Goal: Task Accomplishment & Management: Manage account settings

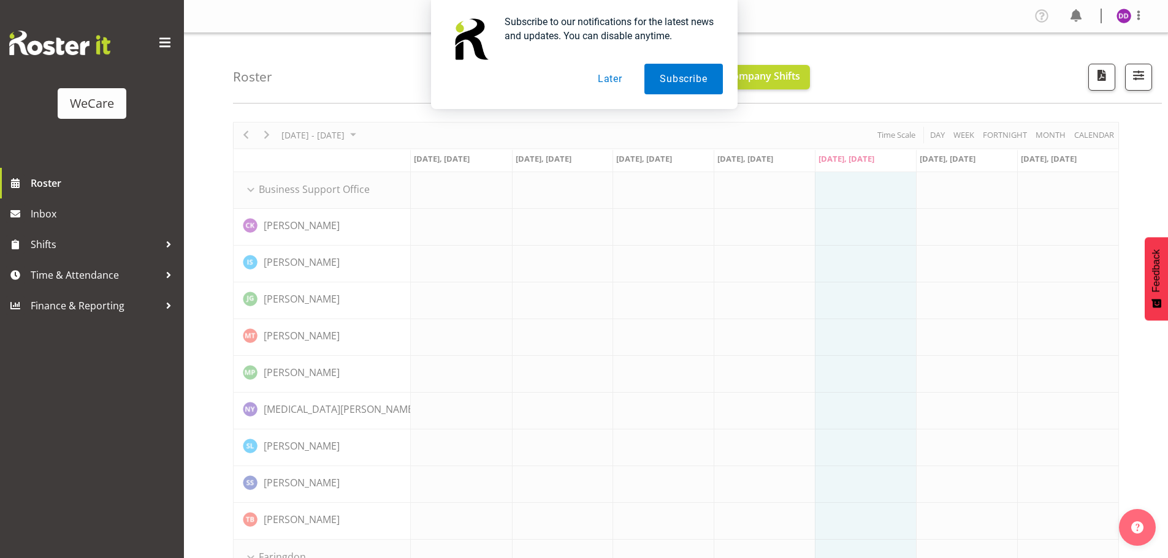
click at [605, 86] on button "Later" at bounding box center [609, 79] width 55 height 31
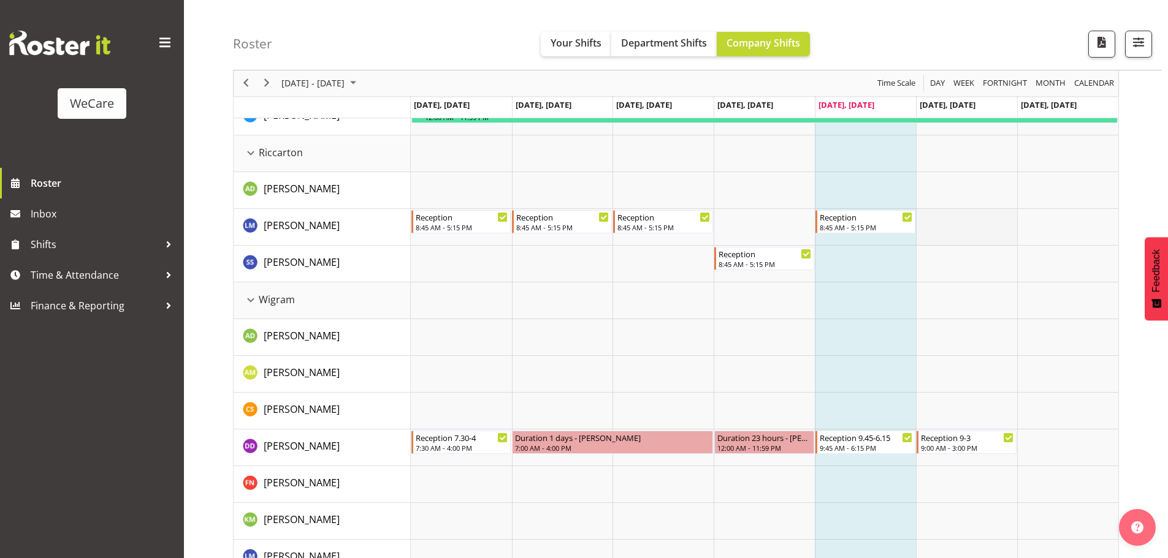
scroll to position [1463, 0]
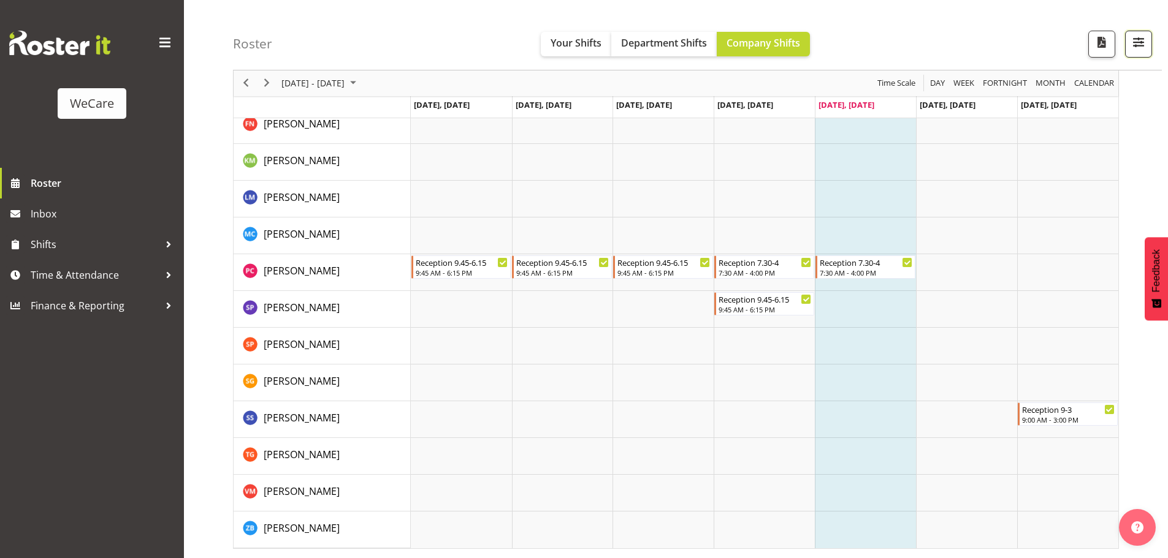
click at [1143, 45] on span "button" at bounding box center [1138, 42] width 16 height 16
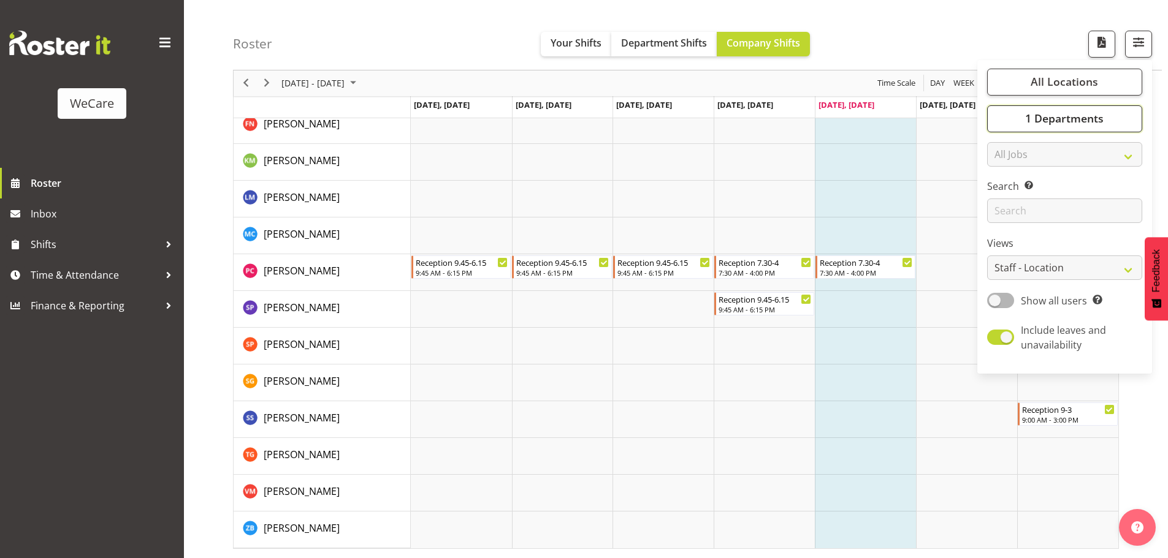
click at [1057, 113] on span "1 Departments" at bounding box center [1064, 119] width 78 height 15
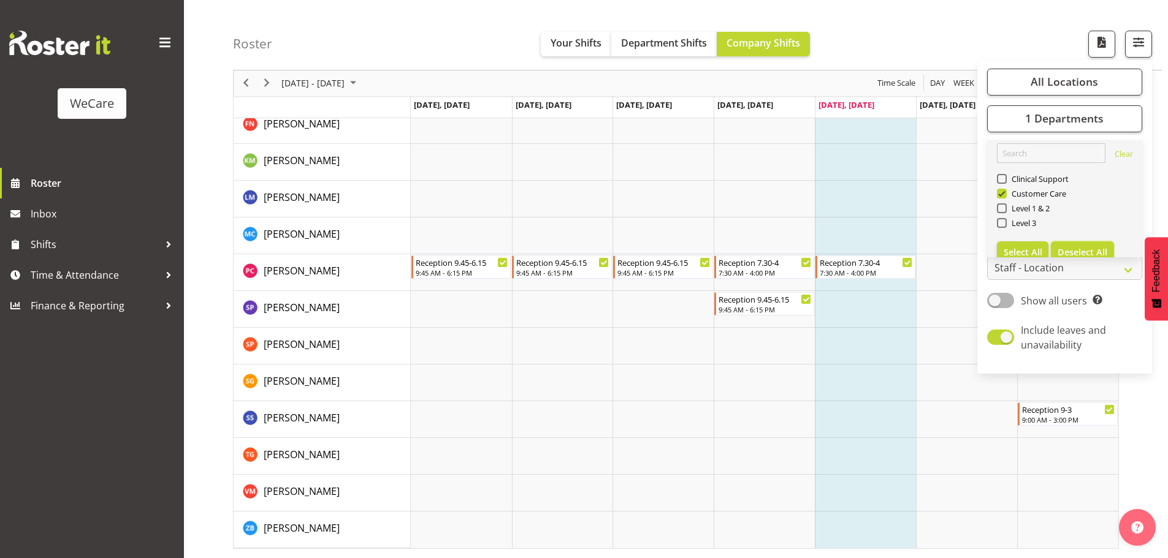
click at [1094, 248] on span "Deselect All" at bounding box center [1083, 252] width 50 height 12
checkbox input "false"
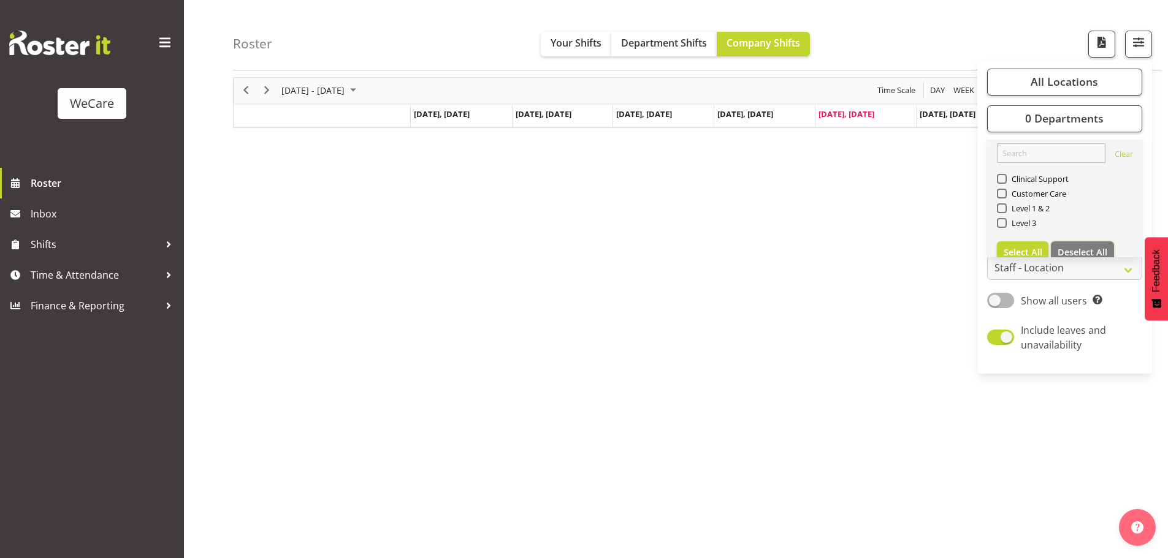
scroll to position [45, 0]
click at [1034, 172] on link "Clear Clinical Support Customer Care Level 1 & 2 Level 3 Select All Deselect All" at bounding box center [1064, 204] width 155 height 128
click at [1038, 172] on link "Clear Clinical Support Customer Care Level 1 & 2 Level 3 Select All Deselect All" at bounding box center [1064, 204] width 155 height 128
drag, startPoint x: 1032, startPoint y: 180, endPoint x: 1036, endPoint y: 105, distance: 75.5
click at [1032, 180] on span "Clinical Support" at bounding box center [1038, 179] width 63 height 10
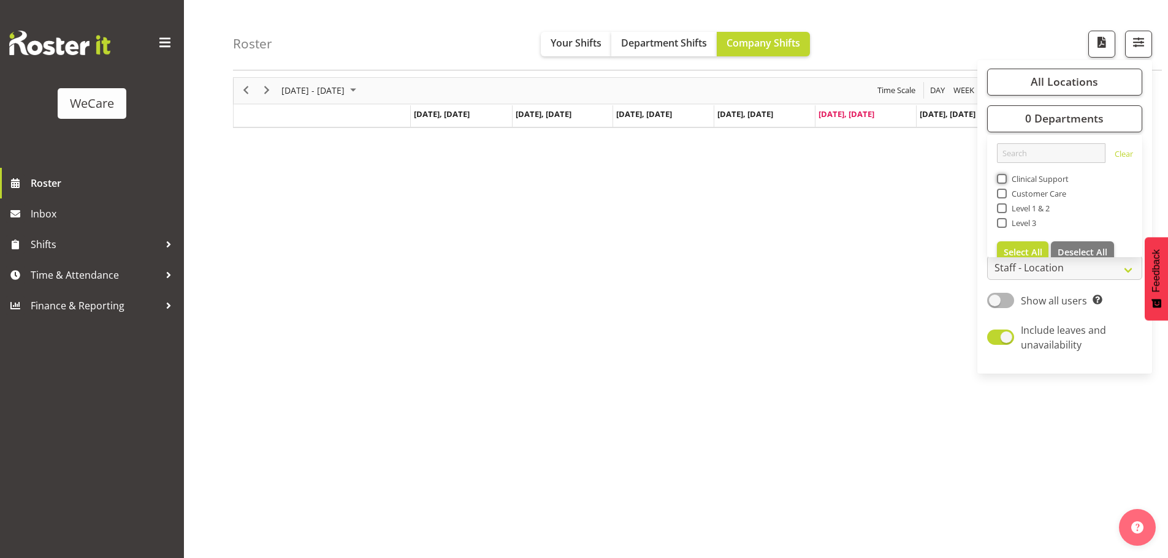
click at [1005, 180] on input "Clinical Support" at bounding box center [1001, 179] width 8 height 8
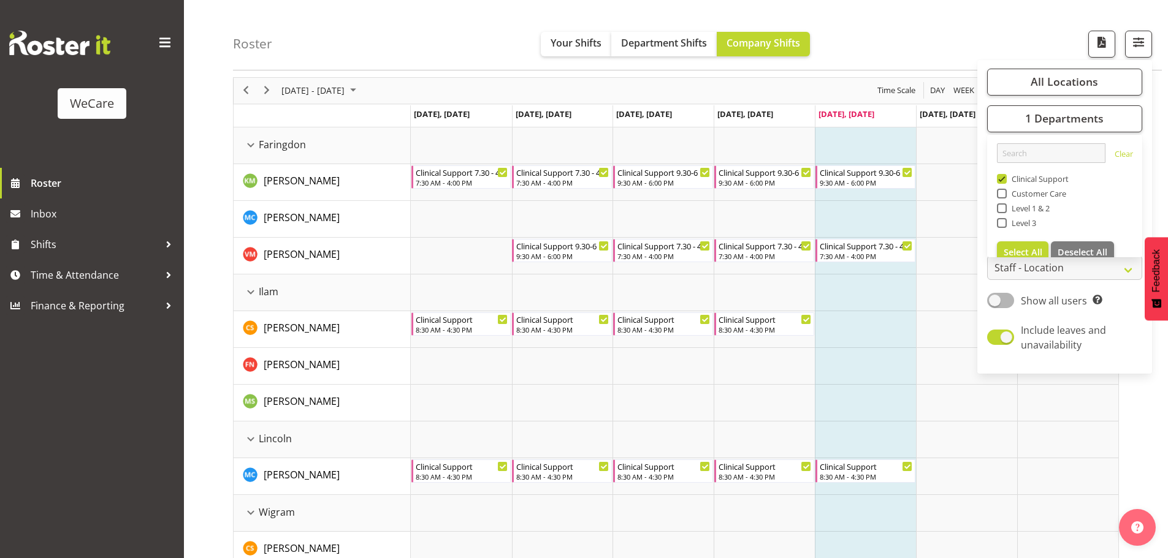
click at [895, 40] on div "Roster Your Shifts Department Shifts Company Shifts All Locations Clear Busines…" at bounding box center [697, 35] width 929 height 71
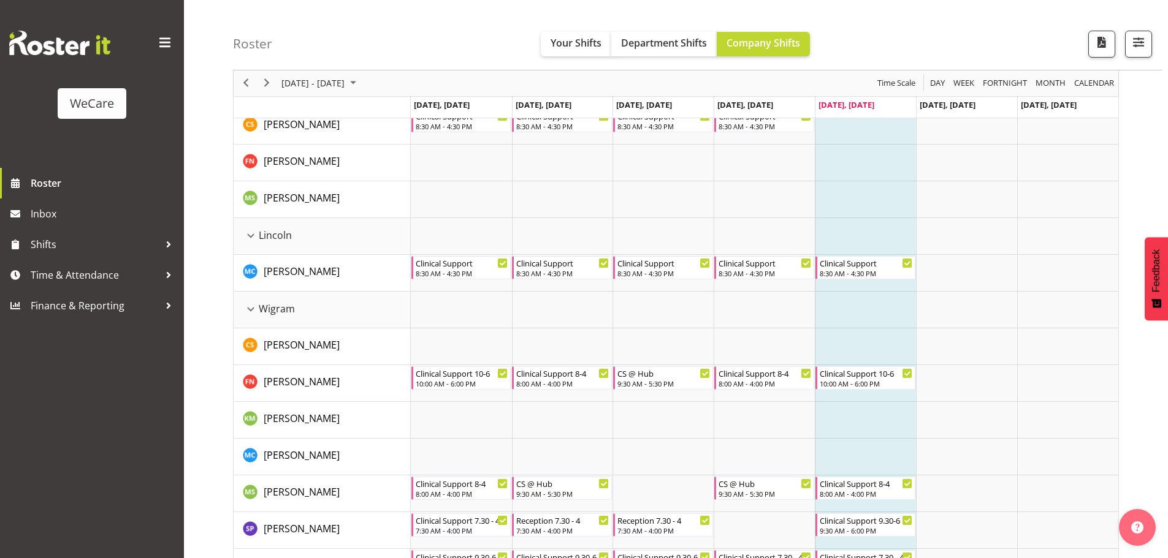
scroll to position [359, 0]
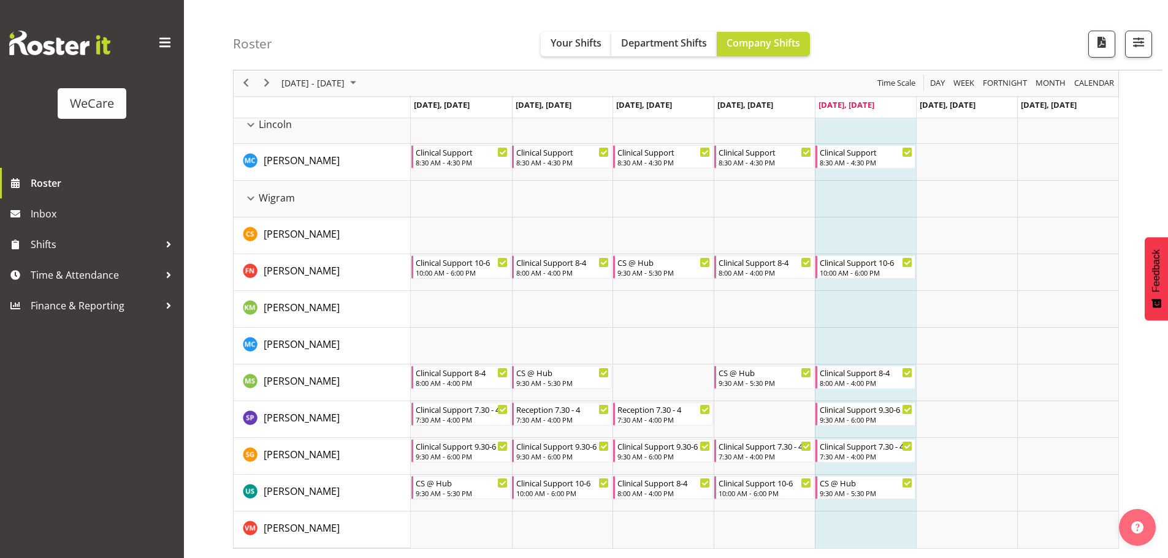
click at [1143, 25] on div "Roster Your Shifts Department Shifts Company Shifts All Locations Clear Busines…" at bounding box center [697, 35] width 929 height 71
click at [1143, 37] on span "button" at bounding box center [1138, 42] width 16 height 16
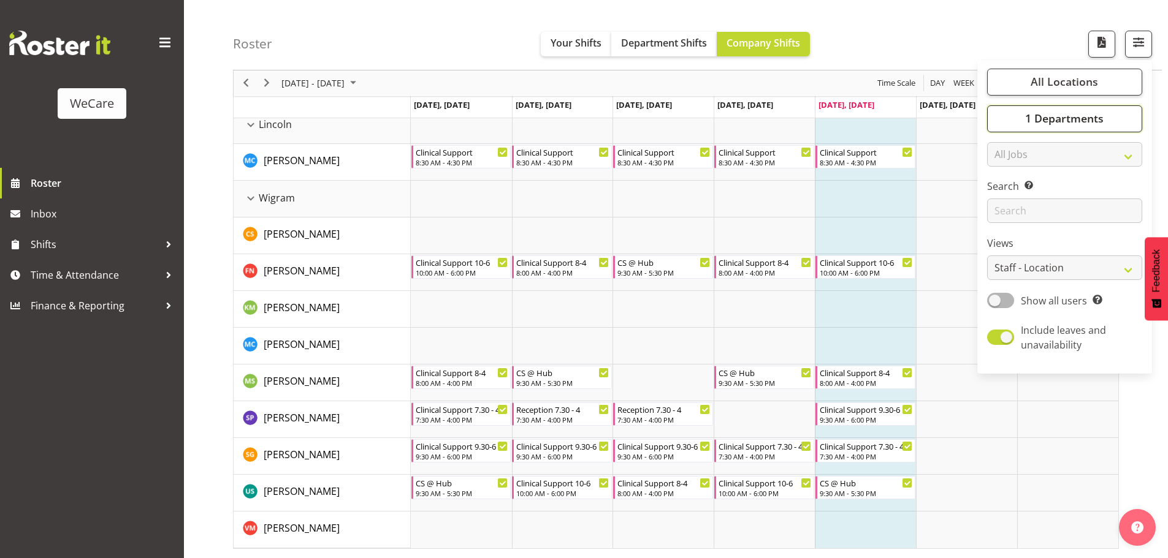
drag, startPoint x: 1082, startPoint y: 110, endPoint x: 1081, endPoint y: 118, distance: 7.4
click at [1082, 111] on button "1 Departments" at bounding box center [1064, 118] width 155 height 27
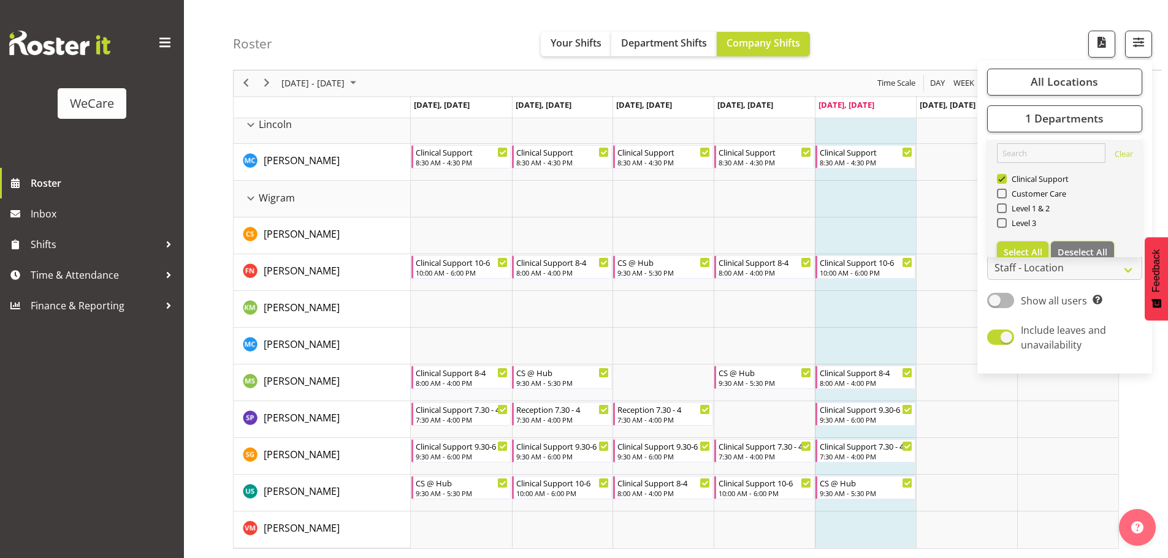
drag, startPoint x: 1082, startPoint y: 250, endPoint x: 1075, endPoint y: 245, distance: 8.0
click at [1082, 250] on span "Deselect All" at bounding box center [1083, 252] width 50 height 12
checkbox input "false"
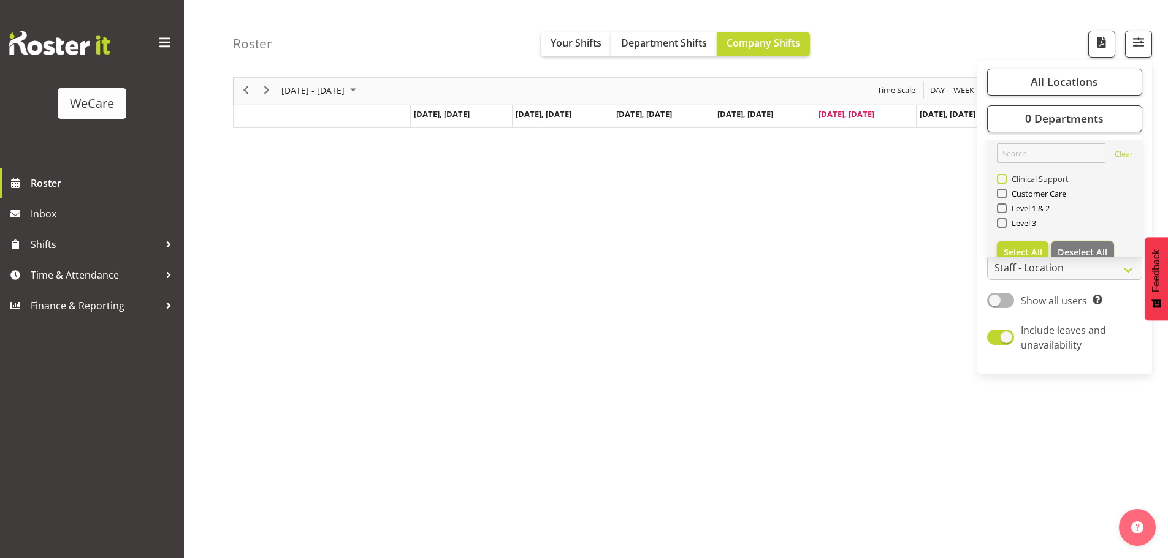
scroll to position [0, 0]
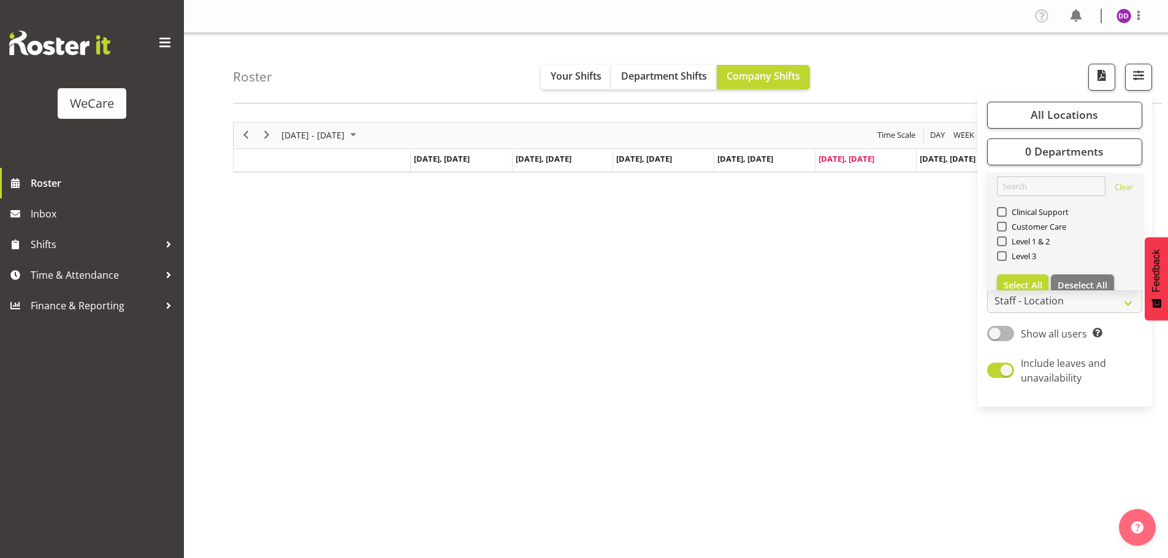
click at [1026, 235] on div "Level 1 & 2" at bounding box center [1065, 242] width 136 height 15
click at [1015, 240] on span "Level 1 & 2" at bounding box center [1029, 242] width 44 height 10
click at [1005, 240] on input "Level 1 & 2" at bounding box center [1001, 241] width 8 height 8
checkbox input "true"
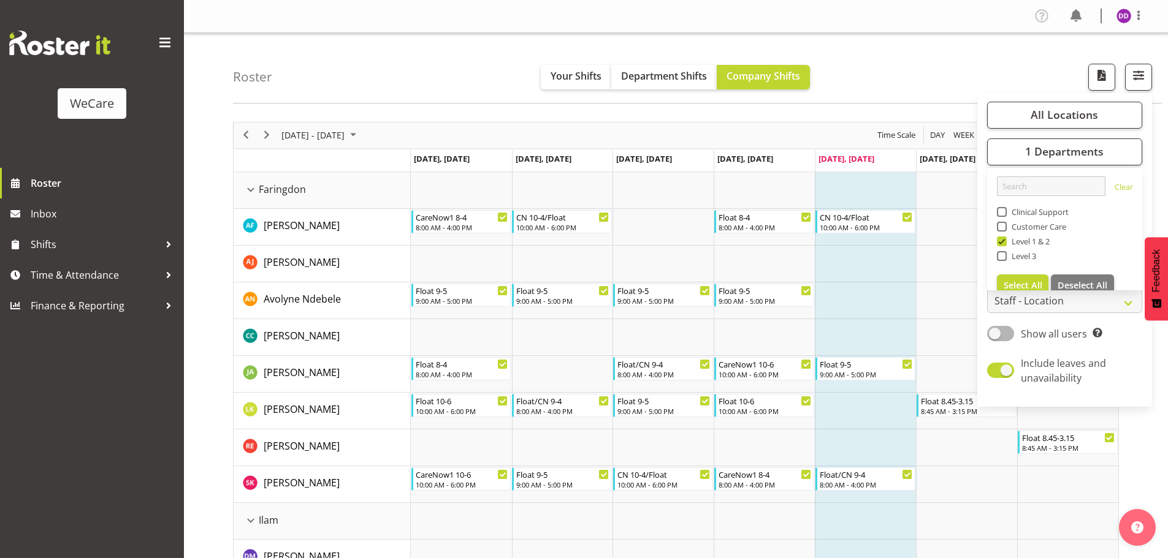
click at [966, 48] on div "Roster Your Shifts Department Shifts Company Shifts All Locations Clear Busines…" at bounding box center [697, 68] width 929 height 71
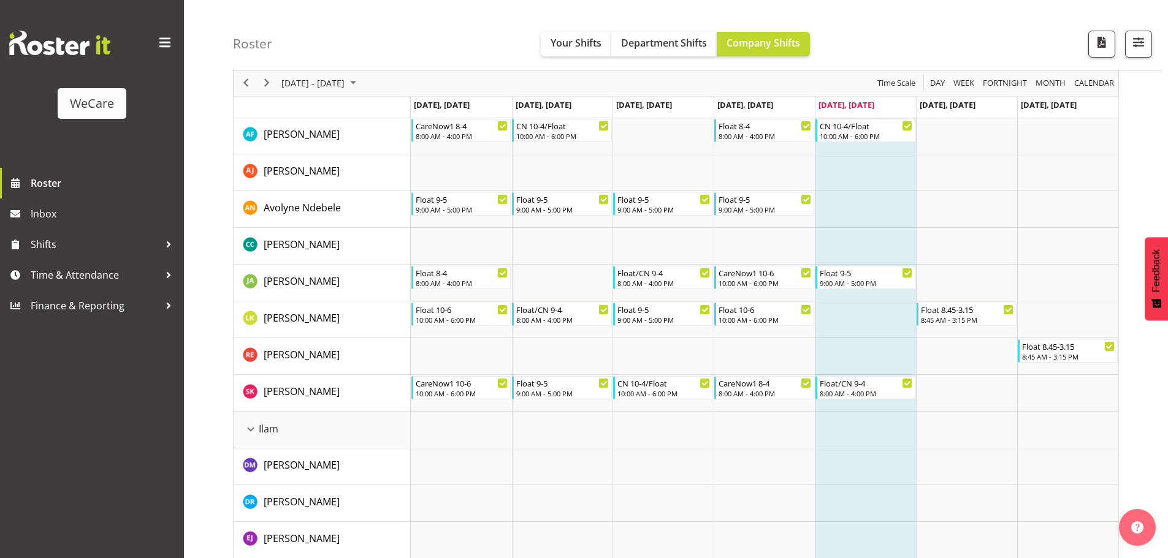
scroll to position [184, 0]
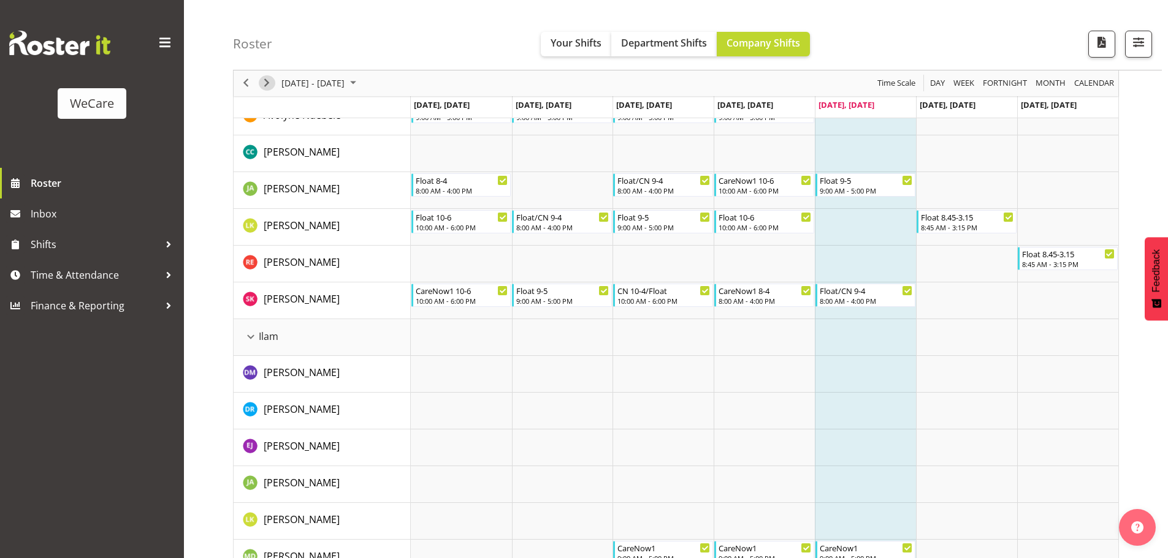
click at [265, 84] on span "Next" at bounding box center [266, 83] width 15 height 15
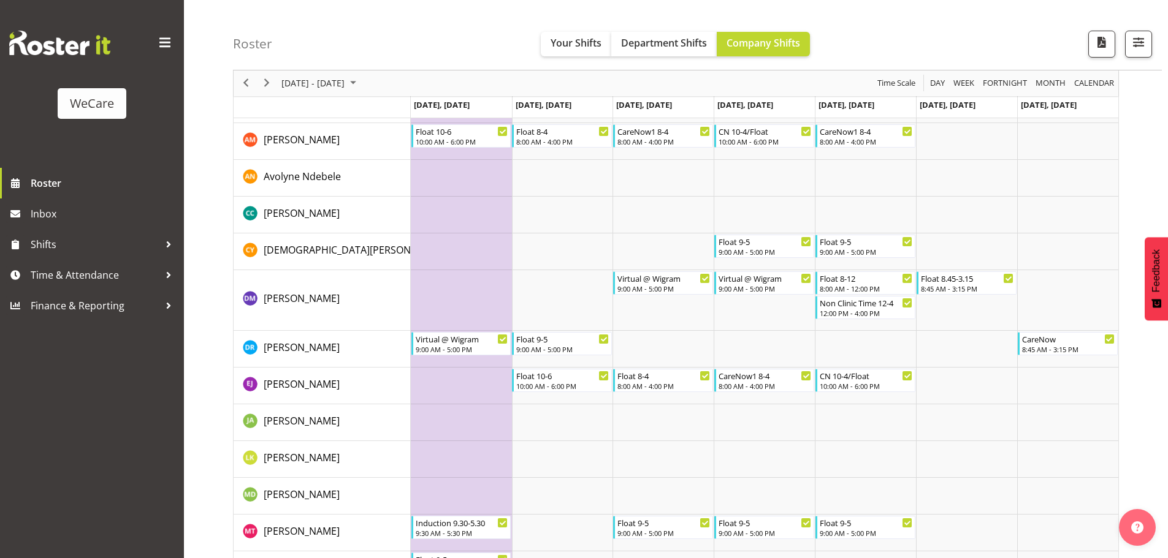
scroll to position [1854, 0]
